Goal: Information Seeking & Learning: Learn about a topic

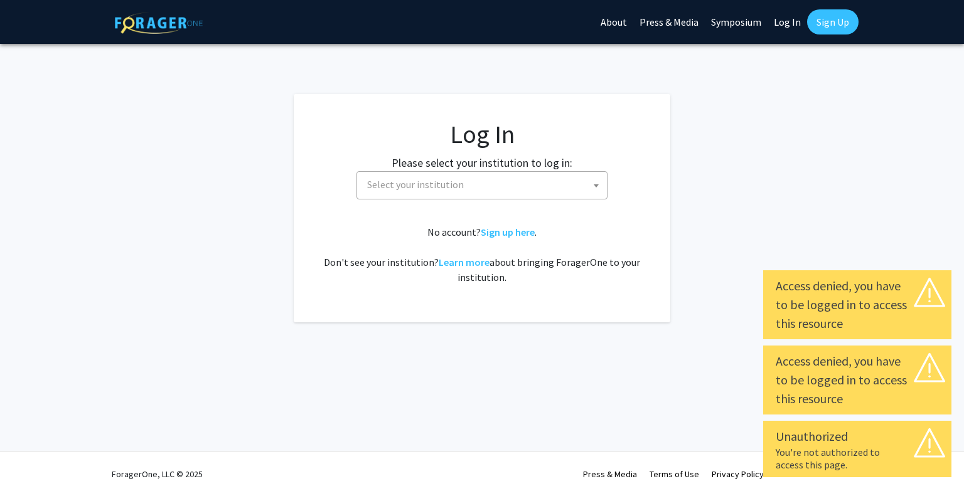
select select
click at [479, 187] on span "Select your institution" at bounding box center [484, 185] width 245 height 26
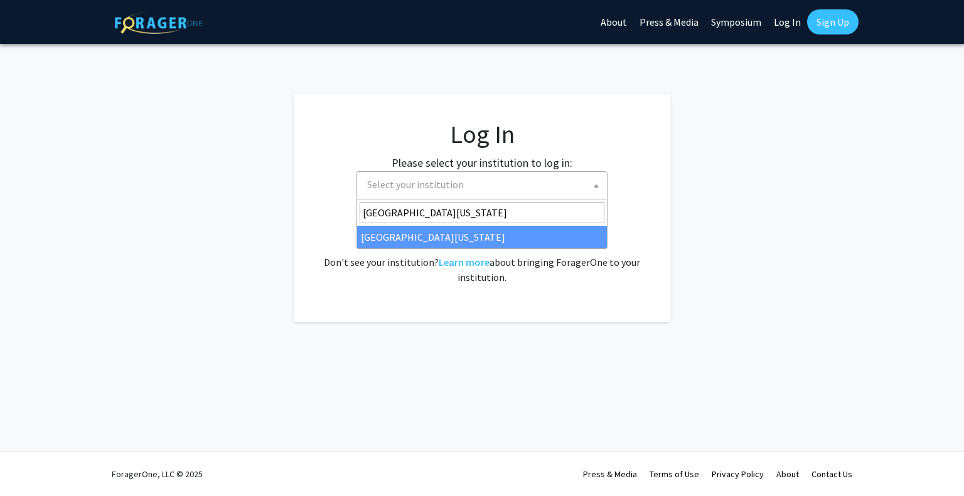
type input "[GEOGRAPHIC_DATA][US_STATE]"
select select "33"
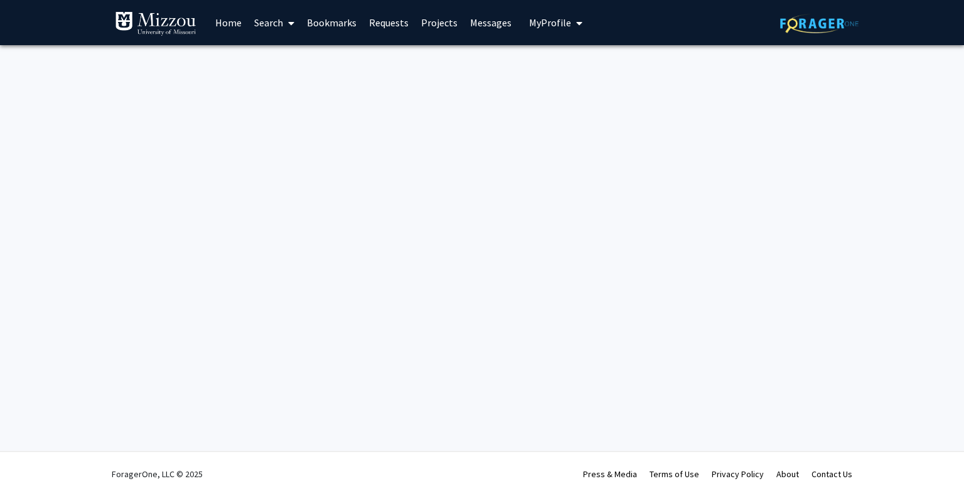
click at [265, 22] on link "Search" at bounding box center [274, 23] width 53 height 44
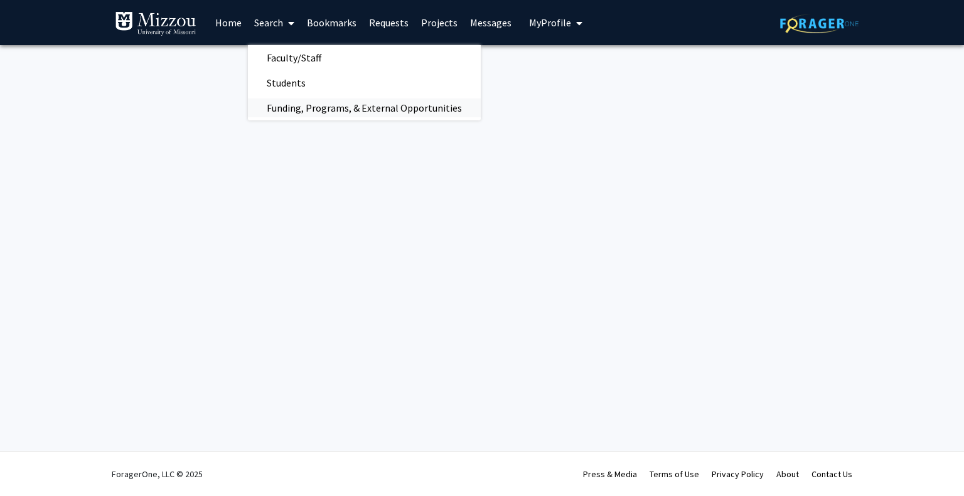
click at [285, 100] on span "Funding, Programs, & External Opportunities" at bounding box center [364, 107] width 233 height 25
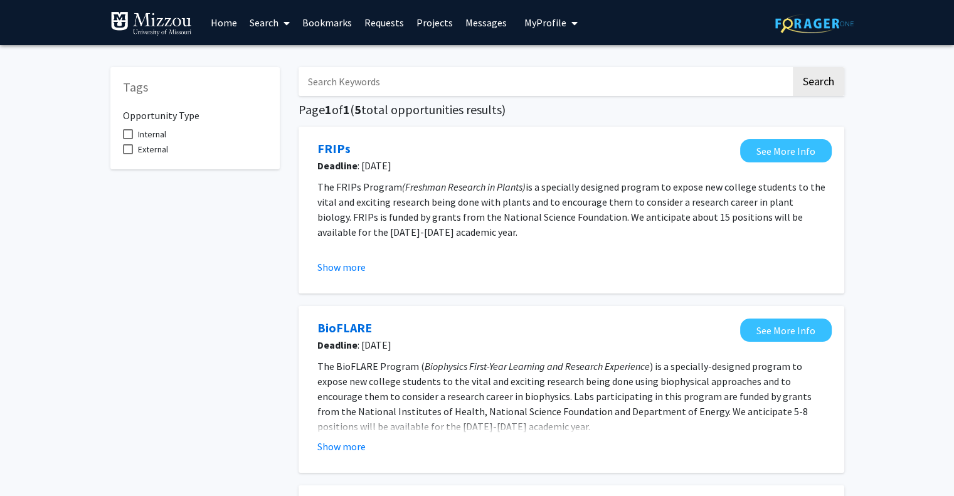
click at [282, 17] on span at bounding box center [284, 23] width 11 height 44
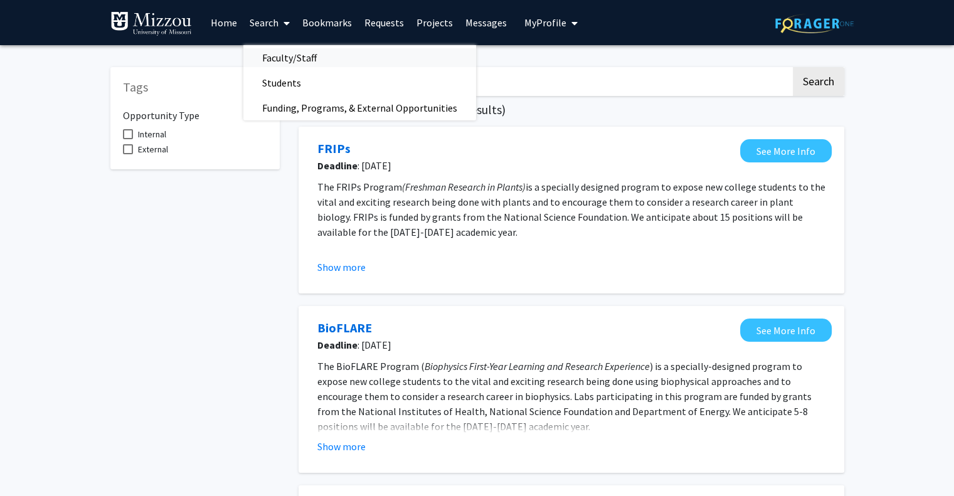
click at [286, 58] on span "Faculty/Staff" at bounding box center [289, 57] width 92 height 25
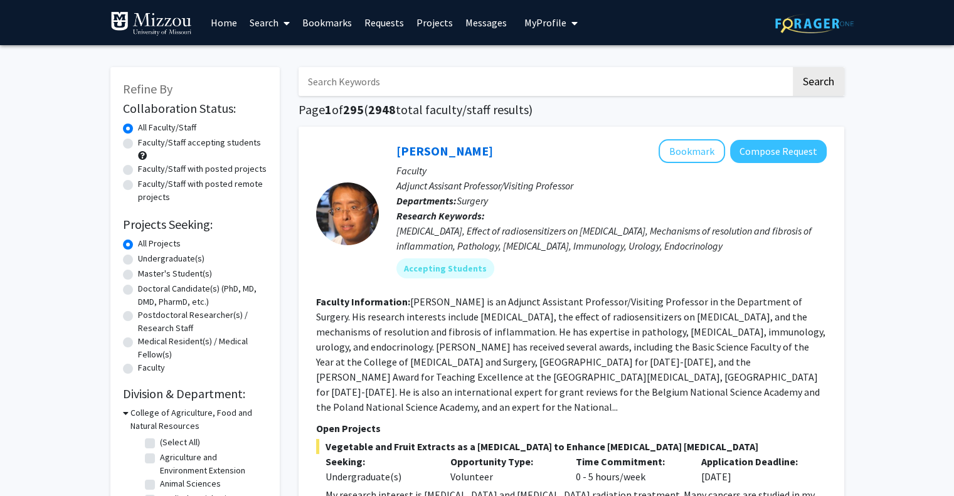
click at [216, 145] on label "Faculty/Staff accepting students" at bounding box center [199, 142] width 123 height 13
click at [146, 144] on input "Faculty/Staff accepting students" at bounding box center [142, 140] width 8 height 8
radio input "true"
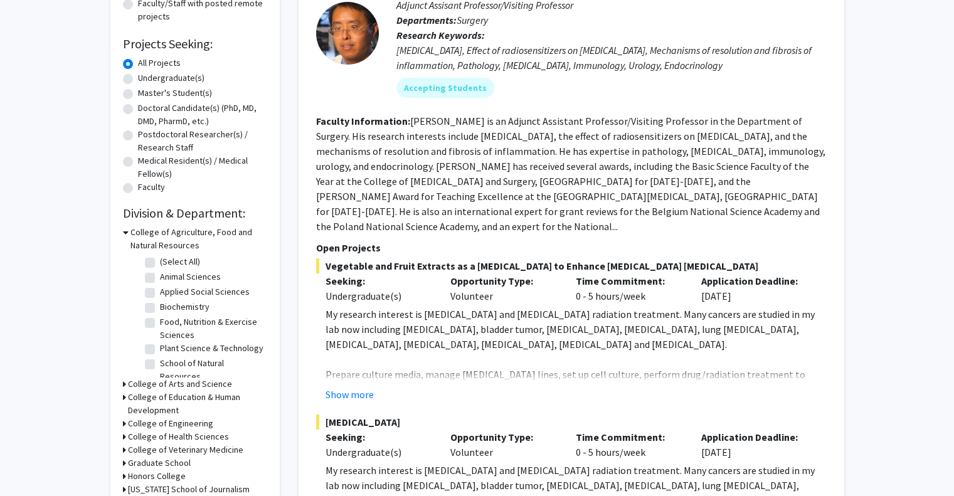
scroll to position [182, 0]
click at [127, 230] on icon at bounding box center [126, 231] width 6 height 13
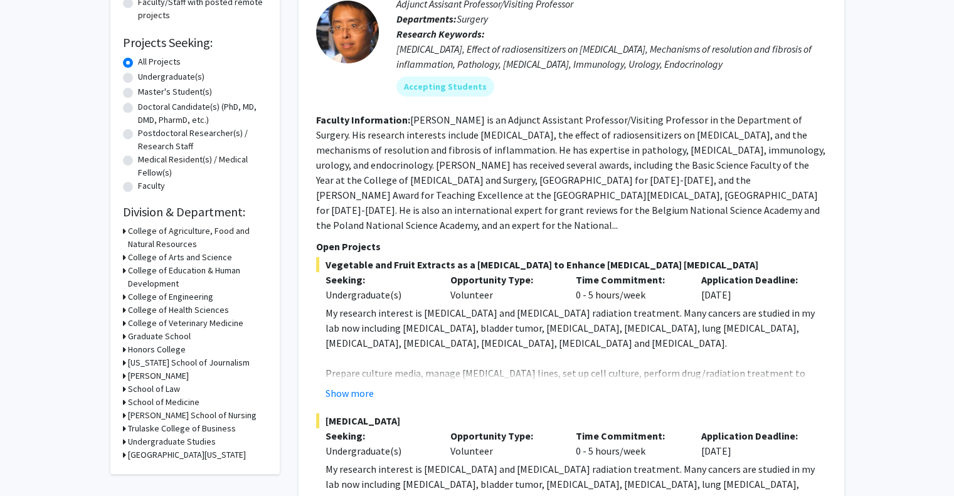
click at [121, 258] on div "Refine By Collaboration Status: Collaboration Status All Faculty/Staff Collabor…" at bounding box center [194, 179] width 169 height 589
click at [125, 257] on icon at bounding box center [124, 257] width 3 height 13
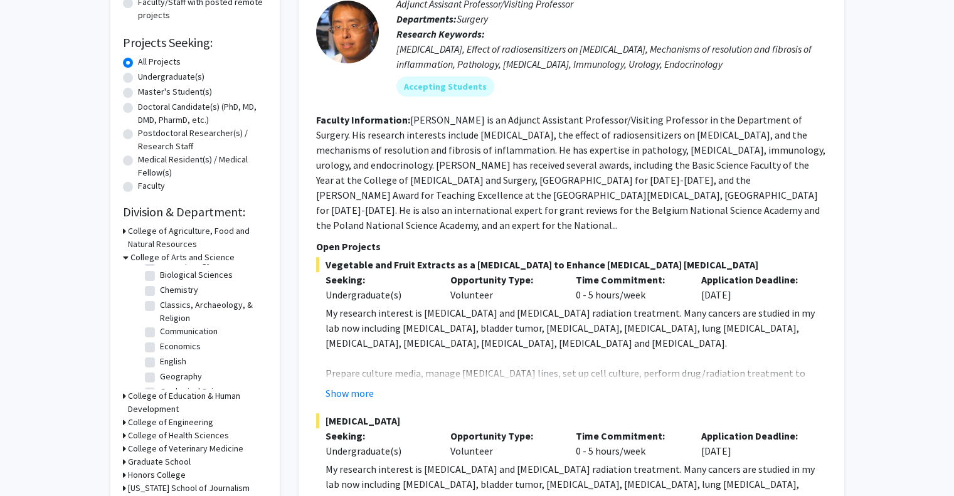
scroll to position [0, 0]
click at [160, 272] on label "(Select All)" at bounding box center [180, 273] width 40 height 13
click at [160, 272] on input "(Select All)" at bounding box center [164, 271] width 8 height 8
checkbox input "true"
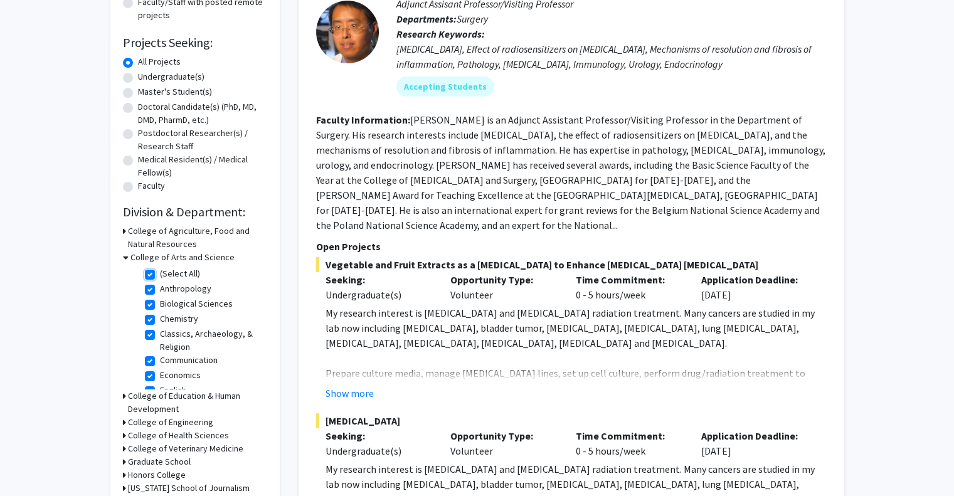
checkbox input "true"
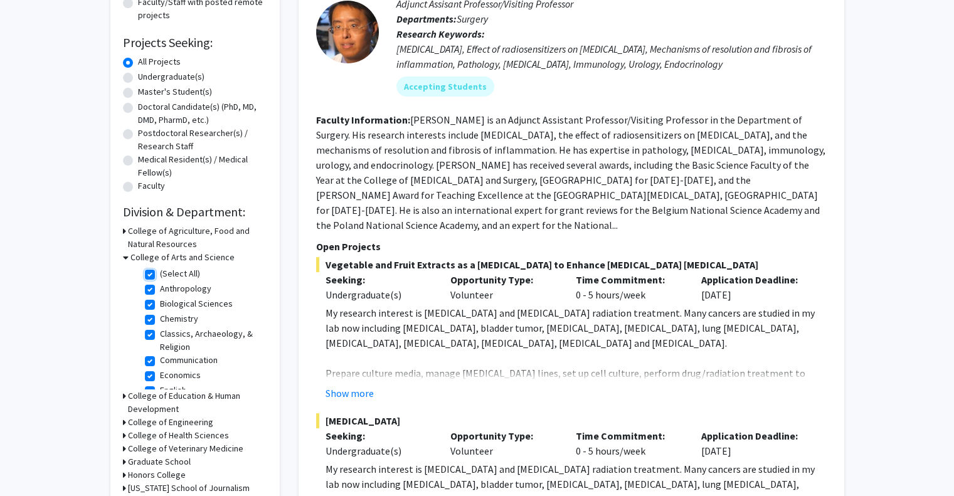
checkbox input "true"
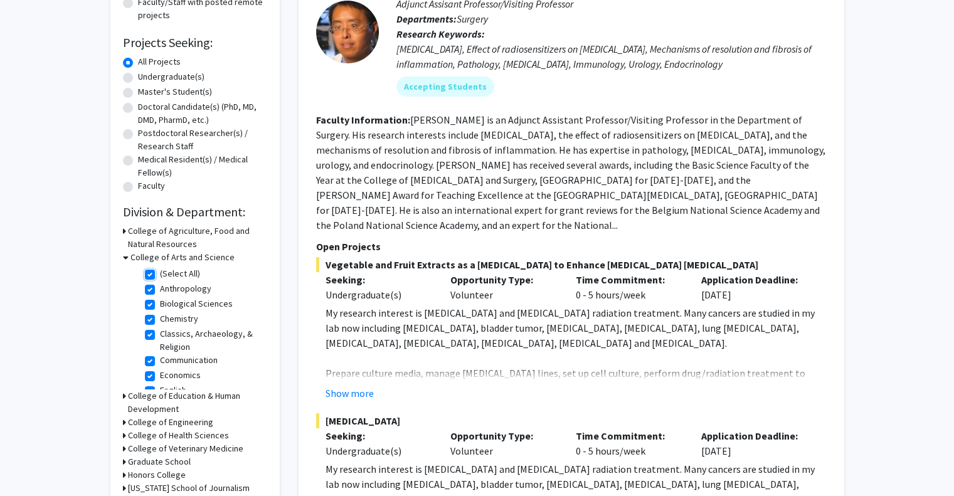
checkbox input "true"
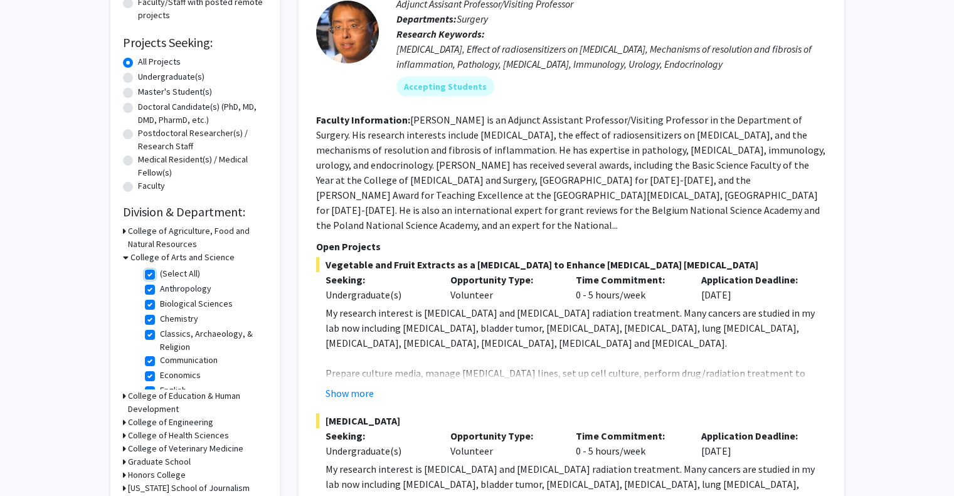
checkbox input "true"
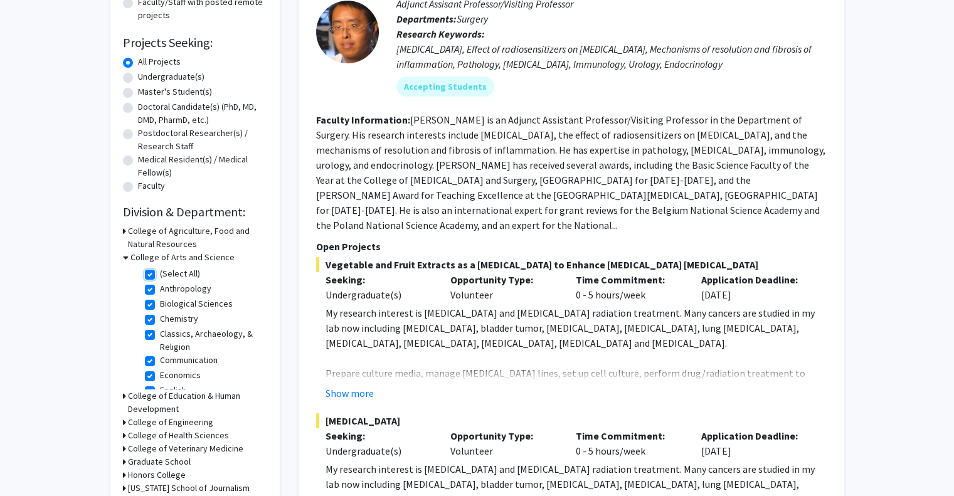
checkbox input "true"
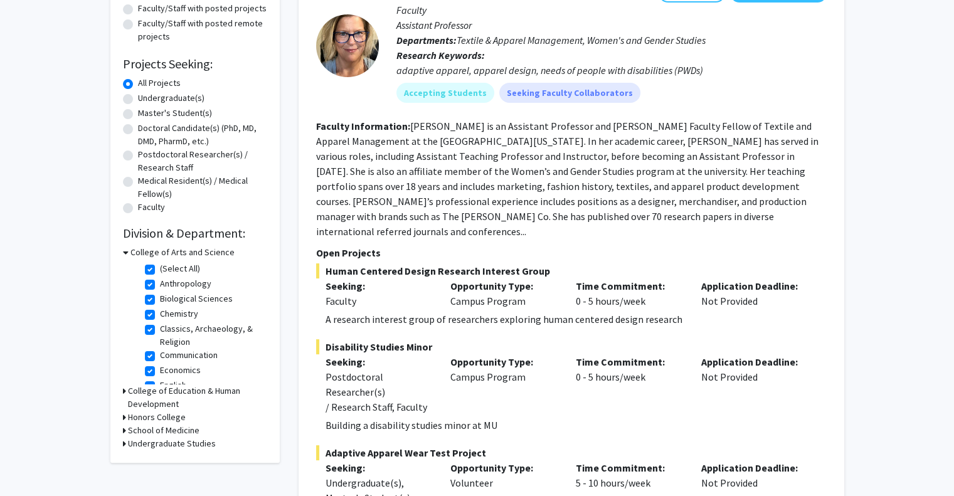
scroll to position [178, 0]
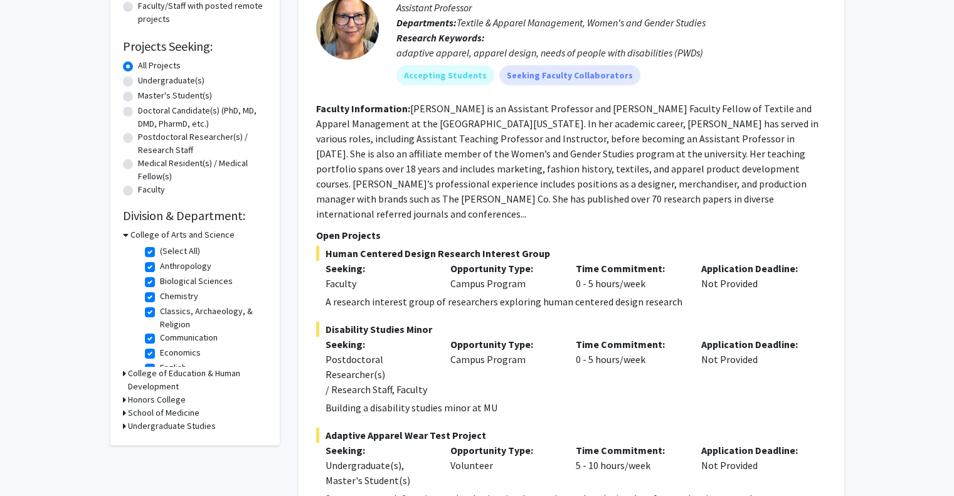
click at [125, 398] on icon at bounding box center [124, 399] width 3 height 13
click at [160, 416] on label "Honors College" at bounding box center [189, 416] width 58 height 13
click at [160, 416] on input "Honors College" at bounding box center [164, 414] width 8 height 8
checkbox input "true"
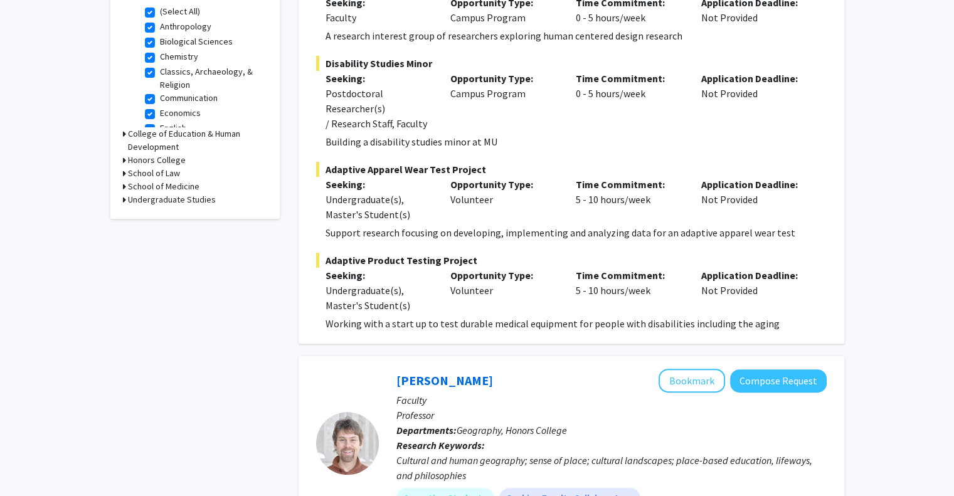
scroll to position [475, 0]
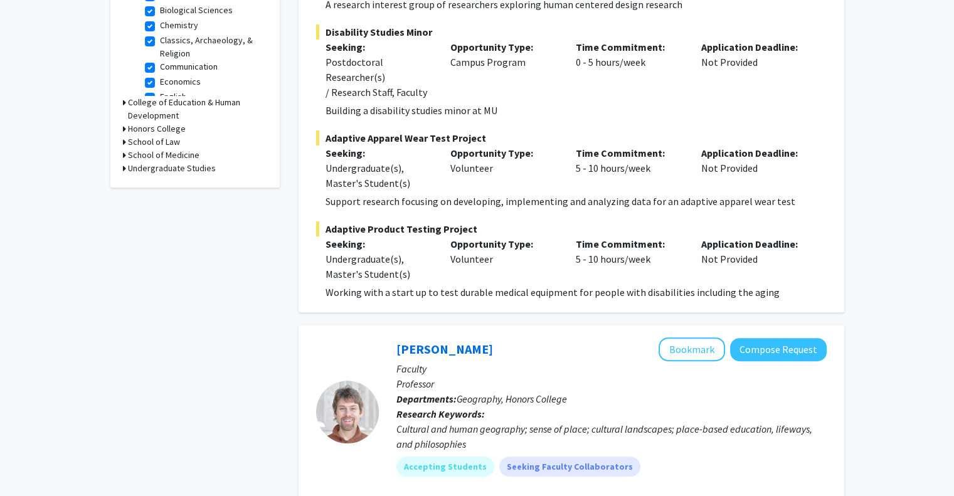
click at [124, 166] on icon at bounding box center [124, 168] width 3 height 13
click at [160, 187] on label "Undergraduate Research" at bounding box center [207, 184] width 95 height 13
click at [160, 186] on input "Undergraduate Research" at bounding box center [164, 182] width 8 height 8
checkbox input "true"
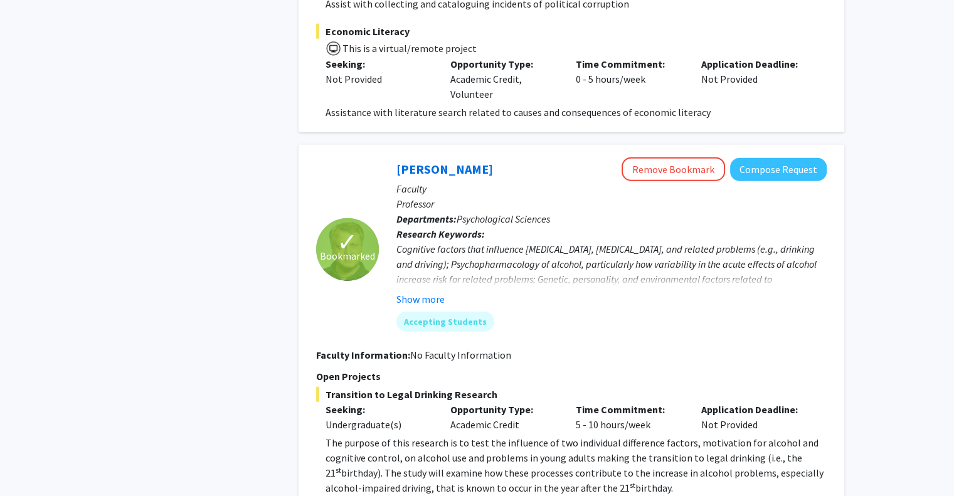
scroll to position [3249, 0]
click at [420, 291] on button "Show more" at bounding box center [420, 298] width 48 height 15
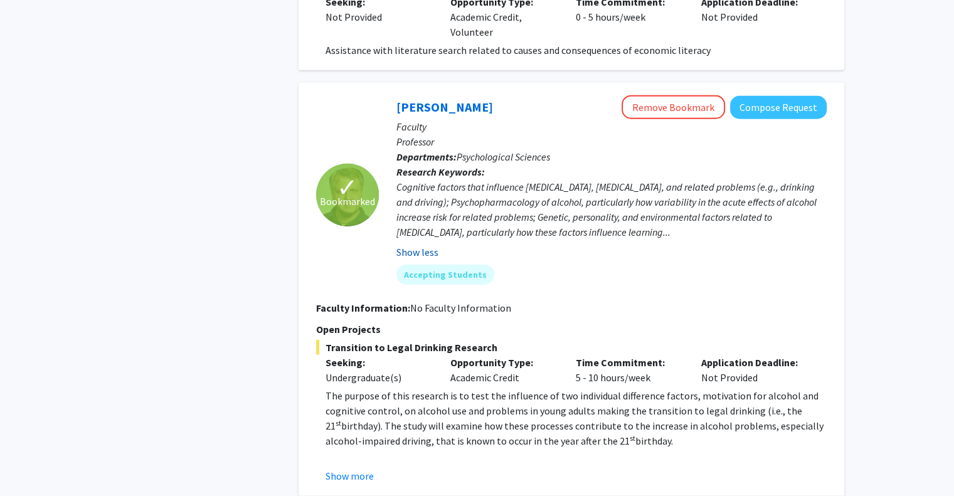
scroll to position [3315, 0]
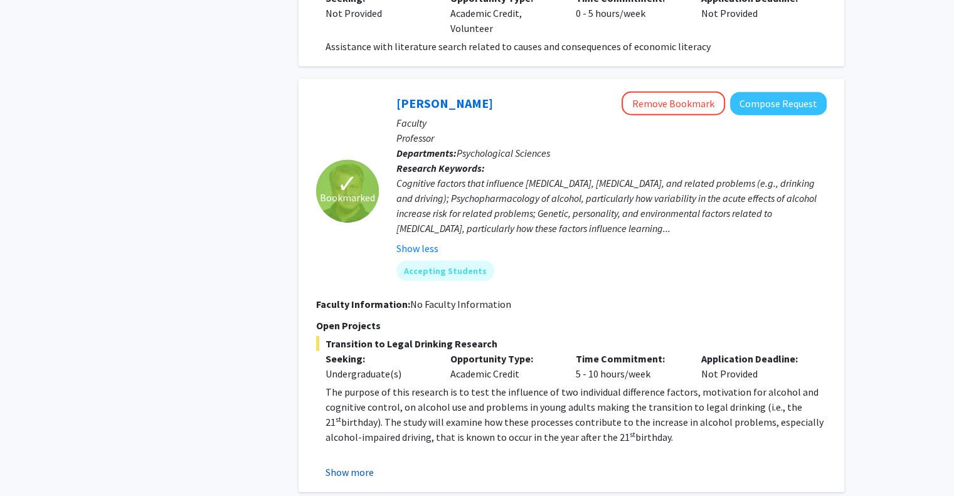
click at [339, 465] on button "Show more" at bounding box center [350, 472] width 48 height 15
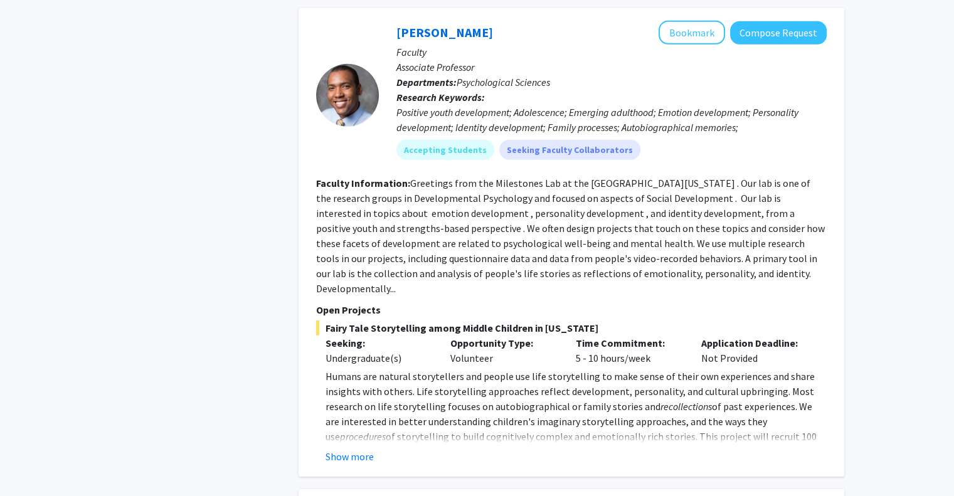
scroll to position [3872, 0]
click at [349, 449] on button "Show more" at bounding box center [350, 456] width 48 height 15
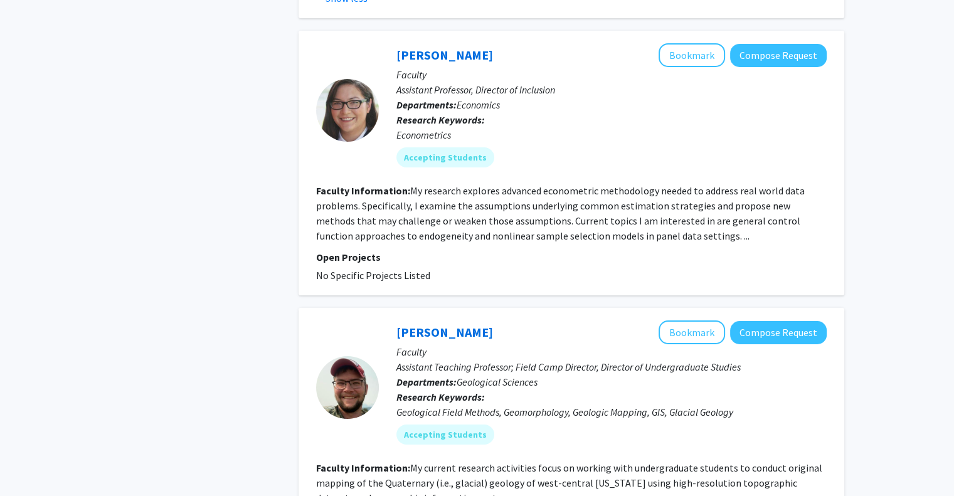
scroll to position [4518, 0]
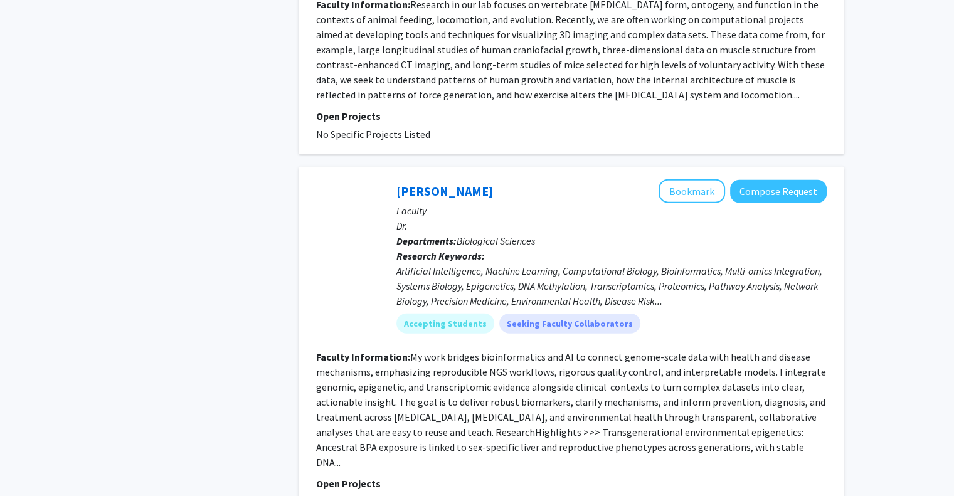
scroll to position [2877, 0]
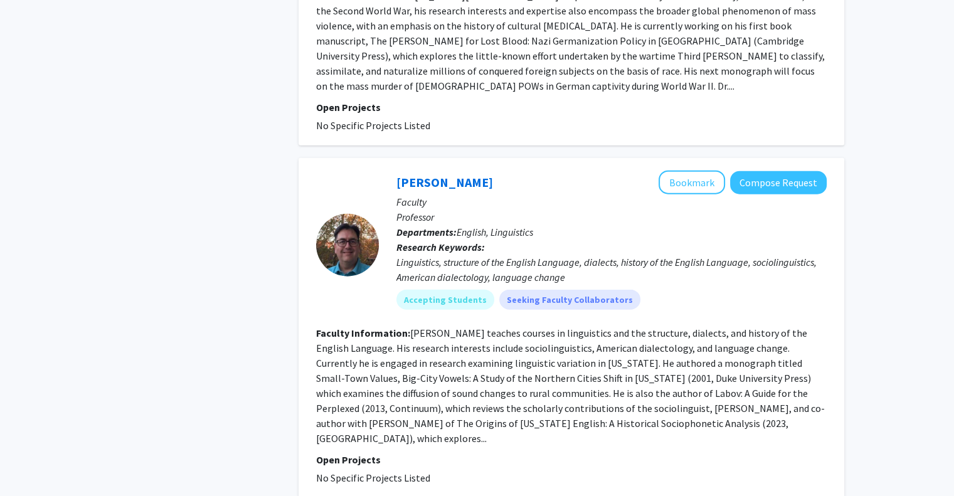
scroll to position [2900, 0]
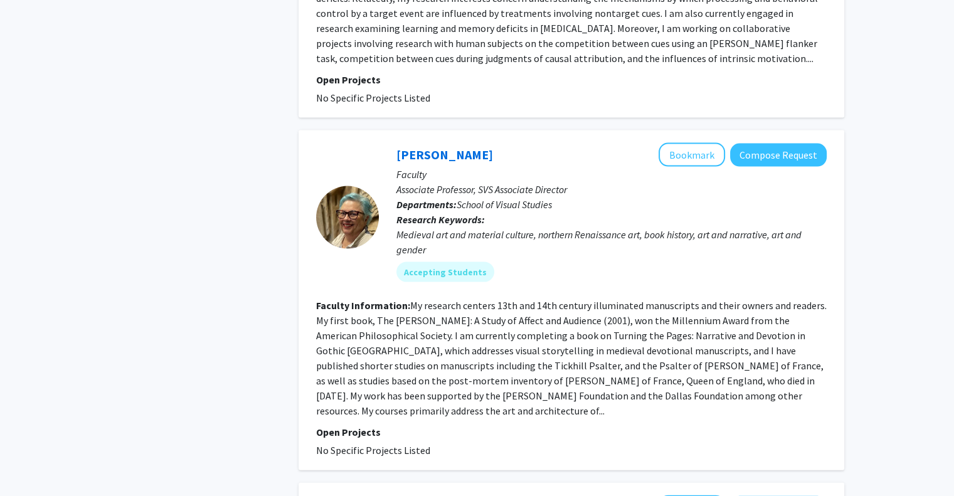
scroll to position [2880, 0]
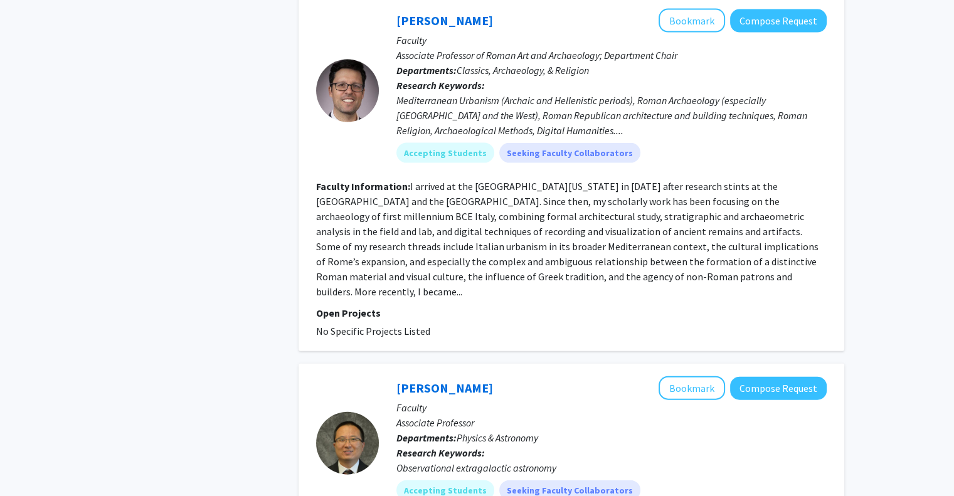
scroll to position [2871, 0]
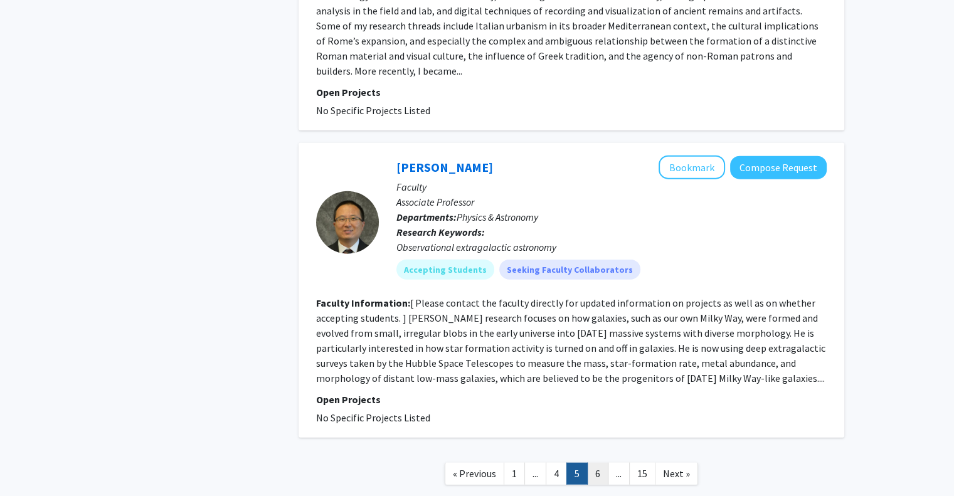
click at [595, 463] on link "6" at bounding box center [597, 474] width 21 height 22
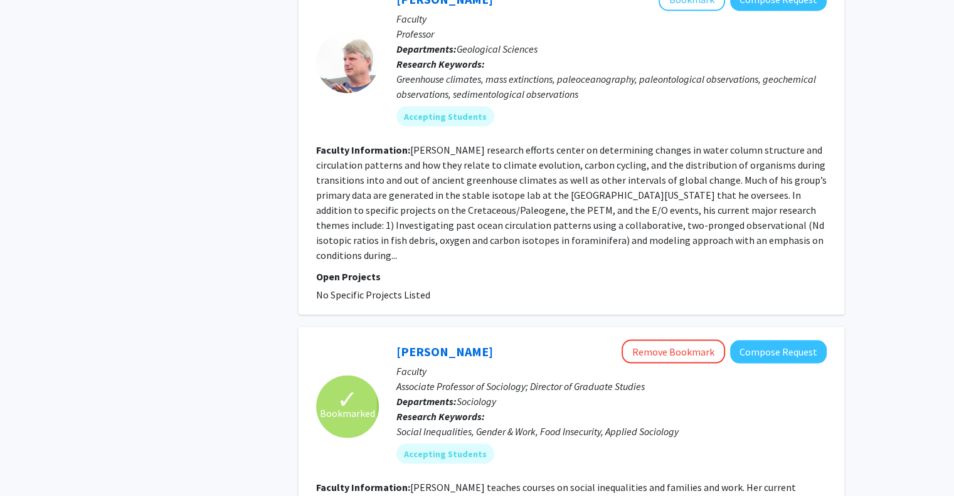
scroll to position [2436, 0]
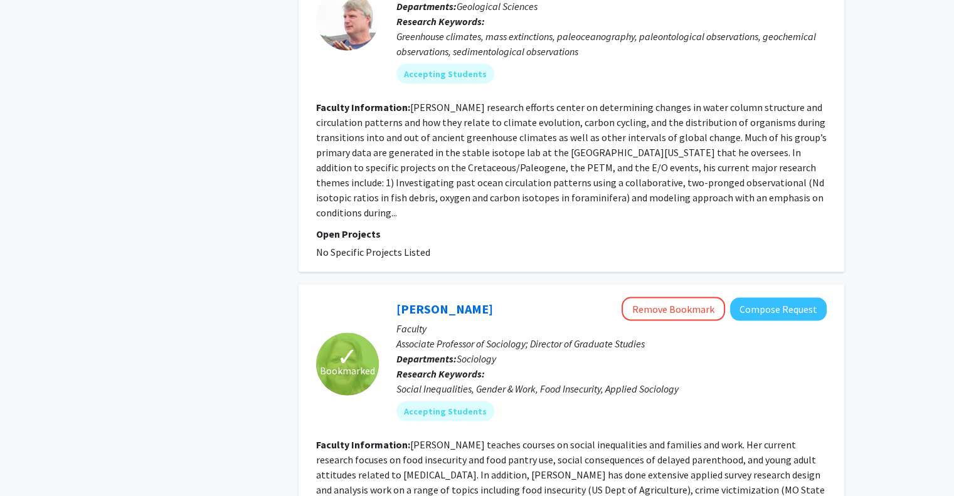
click at [595, 437] on section "Faculty Information: [PERSON_NAME] teaches courses on social inequalities and f…" at bounding box center [571, 482] width 511 height 90
click at [752, 298] on button "Compose Request" at bounding box center [778, 309] width 97 height 23
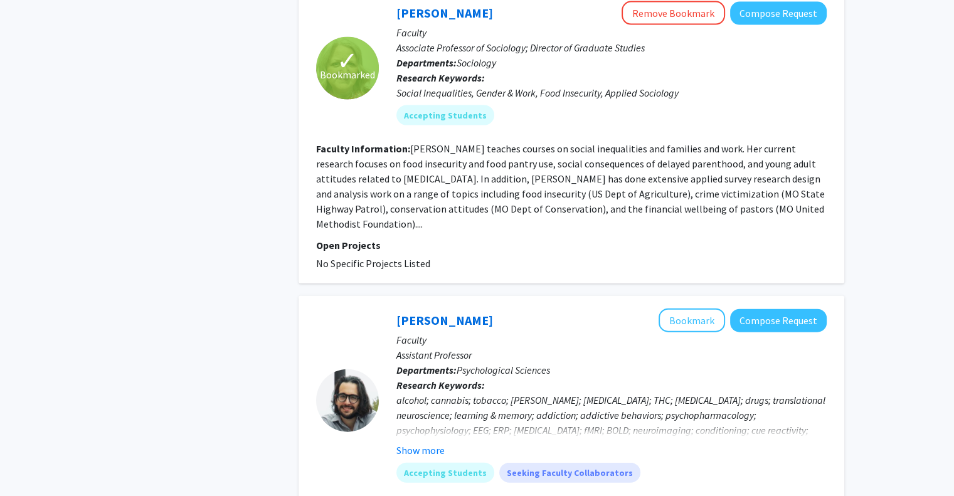
scroll to position [2921, 0]
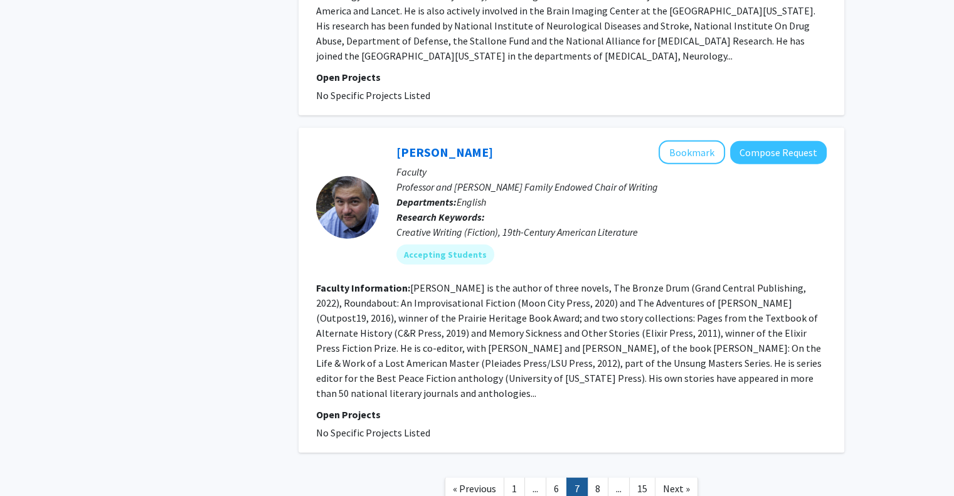
scroll to position [2995, 0]
click at [600, 479] on link "8" at bounding box center [597, 490] width 21 height 22
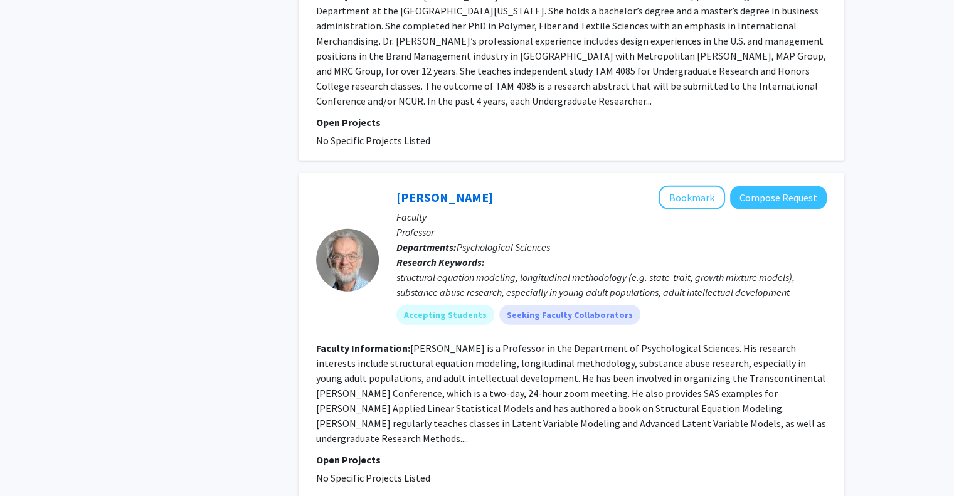
scroll to position [3010, 0]
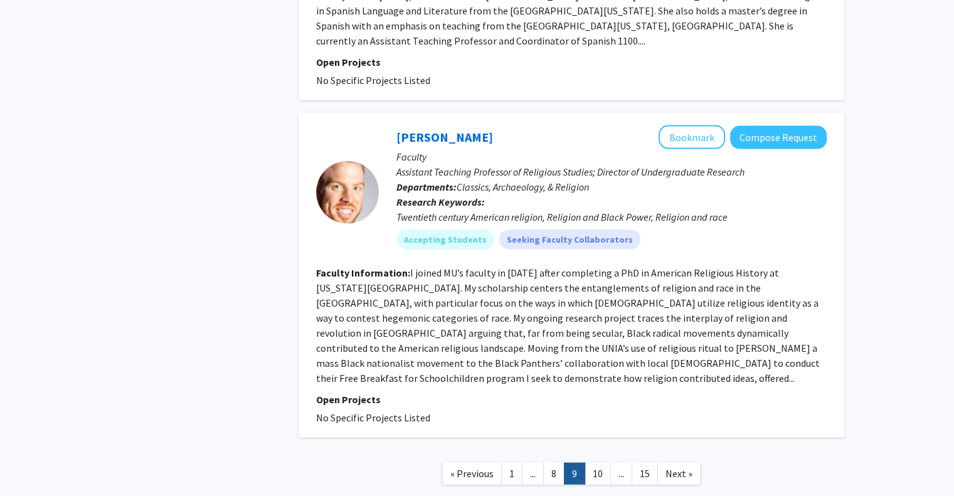
scroll to position [2825, 0]
click at [596, 464] on link "10" at bounding box center [598, 475] width 26 height 22
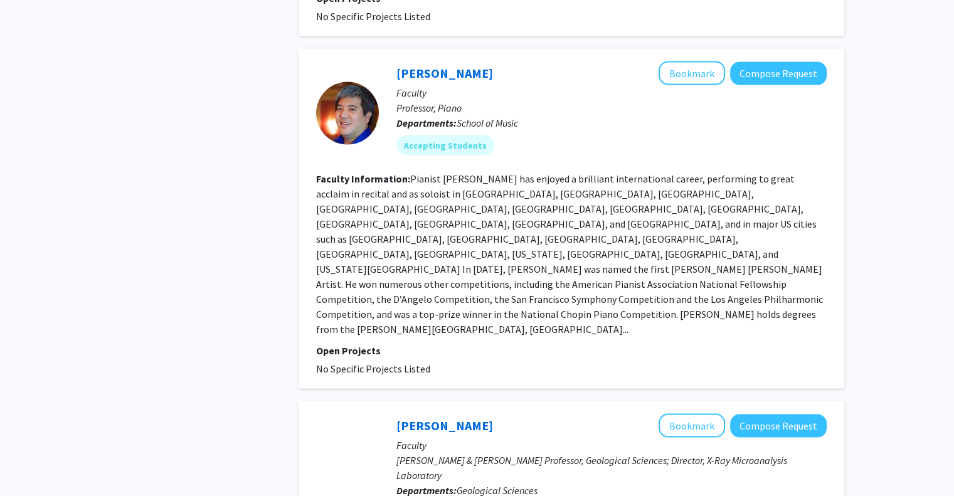
scroll to position [2554, 0]
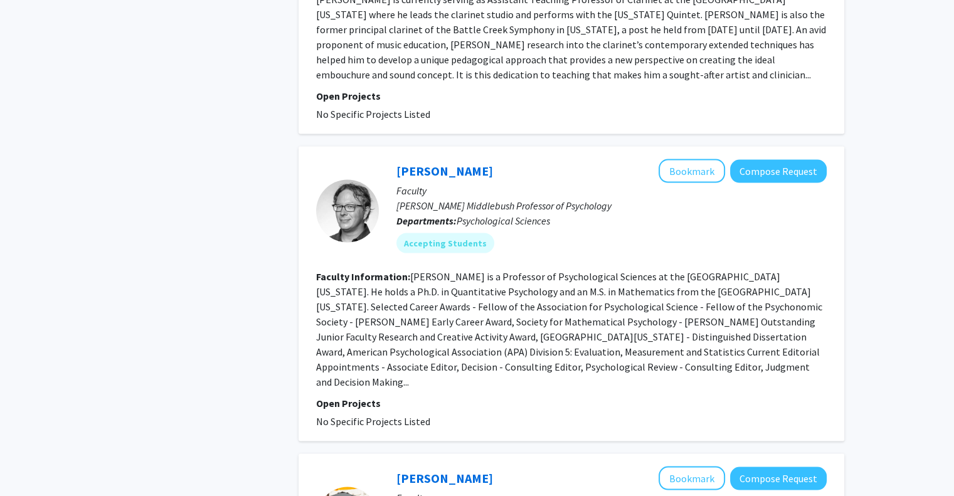
scroll to position [2720, 0]
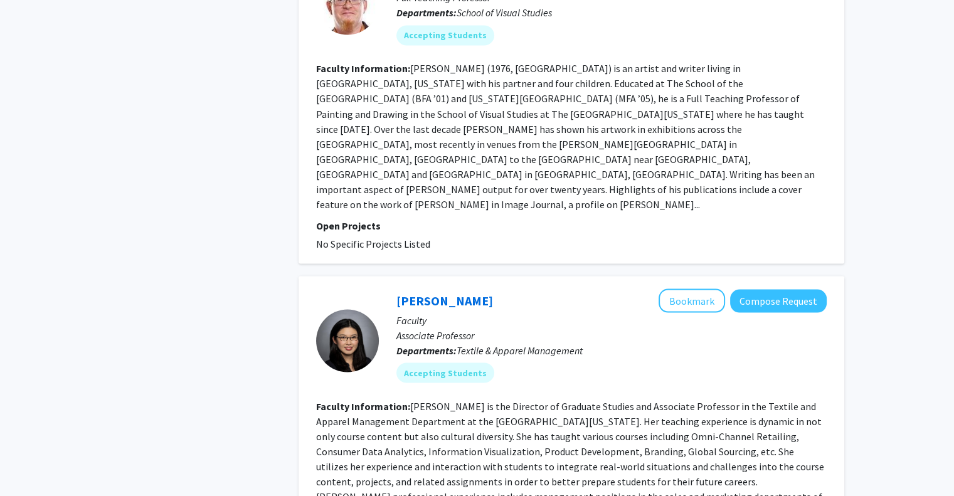
scroll to position [2626, 0]
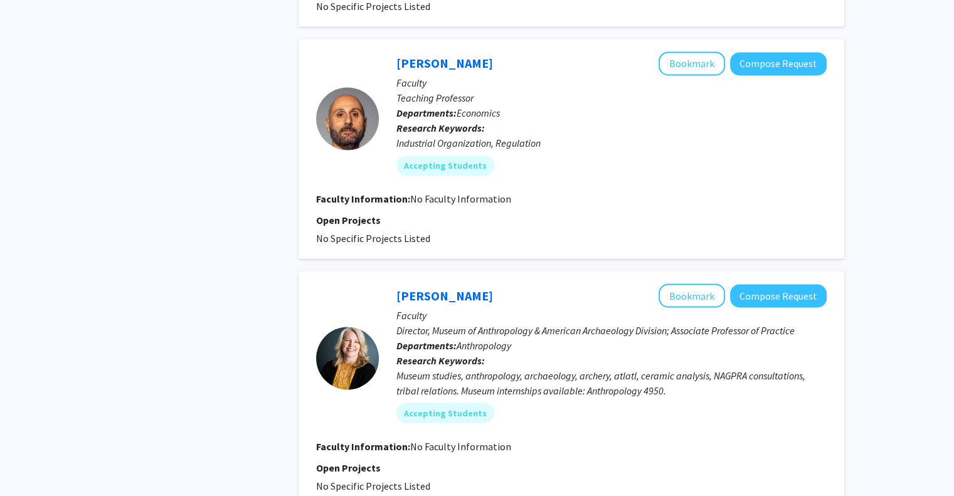
scroll to position [2208, 0]
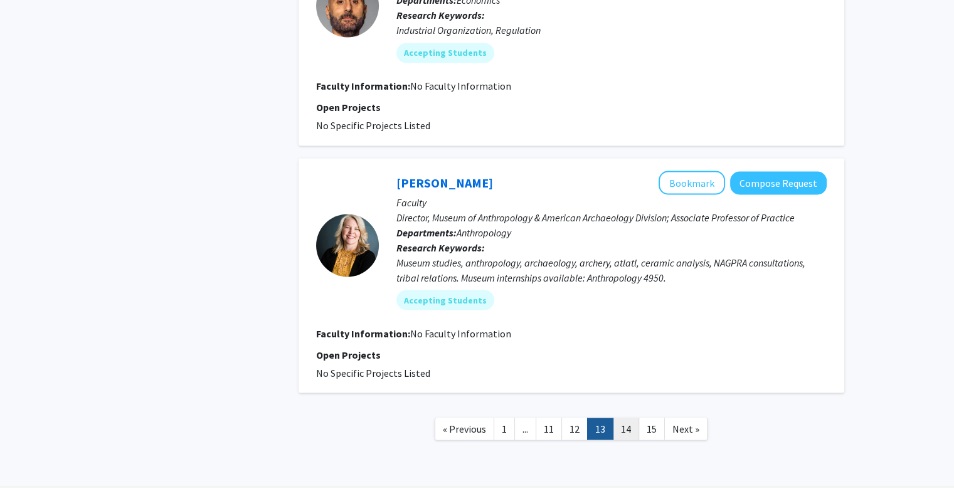
click at [631, 418] on link "14" at bounding box center [626, 429] width 26 height 22
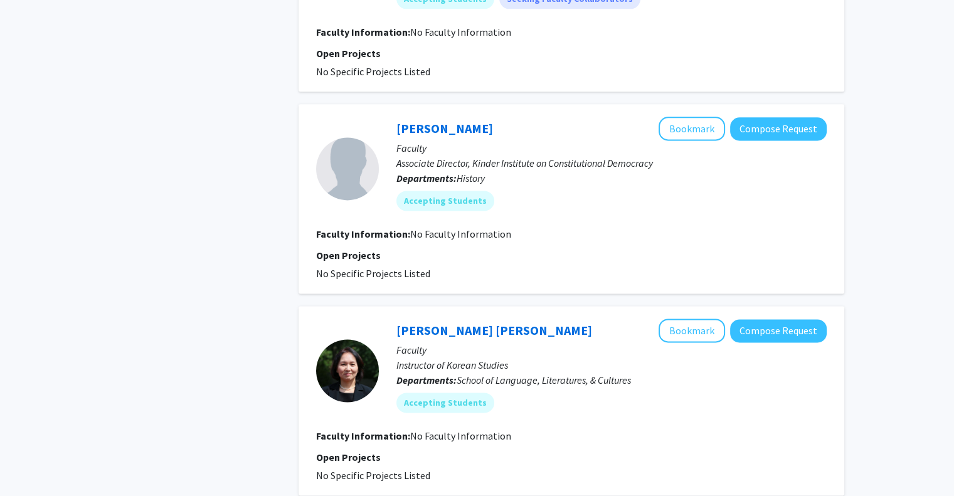
scroll to position [1802, 0]
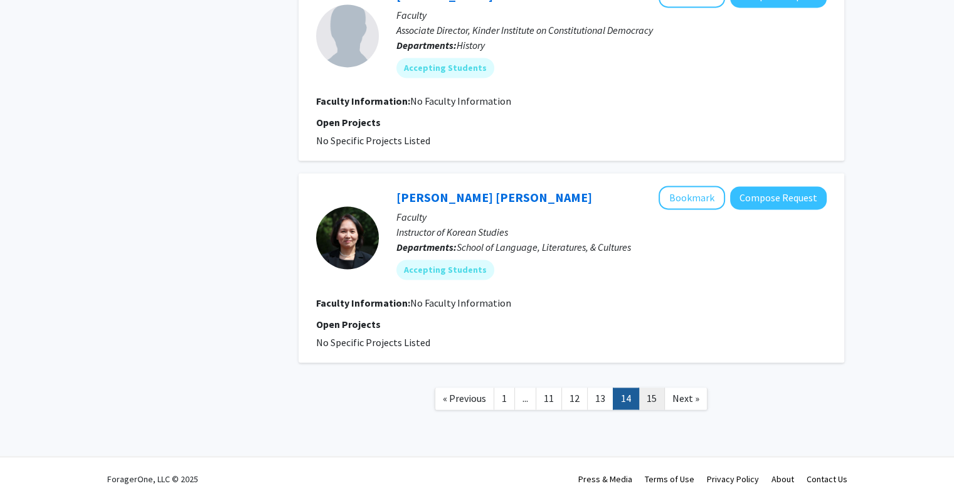
click at [652, 393] on link "15" at bounding box center [652, 399] width 26 height 22
